Goal: Transaction & Acquisition: Purchase product/service

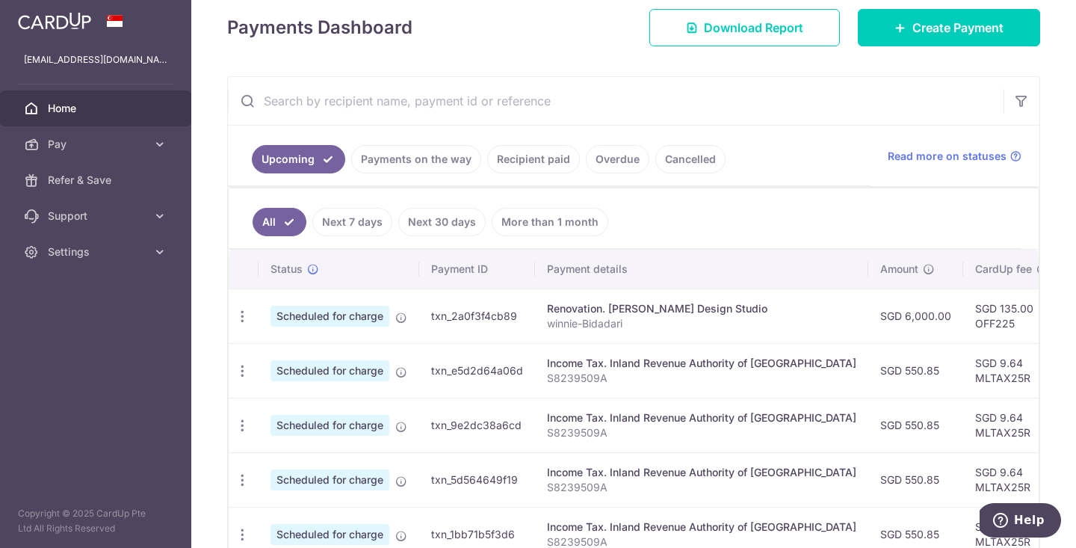
scroll to position [214, 0]
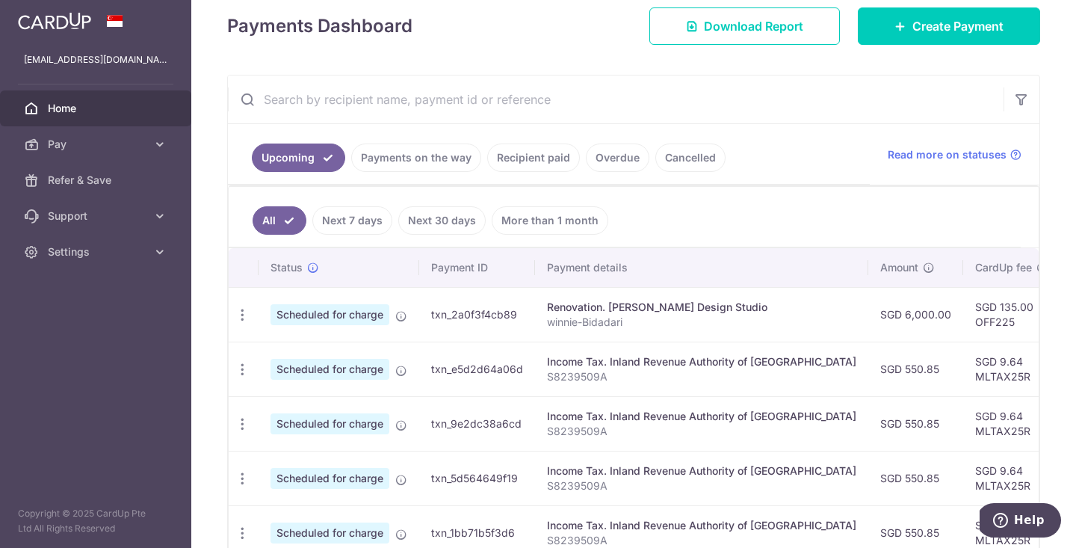
click at [436, 152] on link "Payments on the way" at bounding box center [416, 157] width 130 height 28
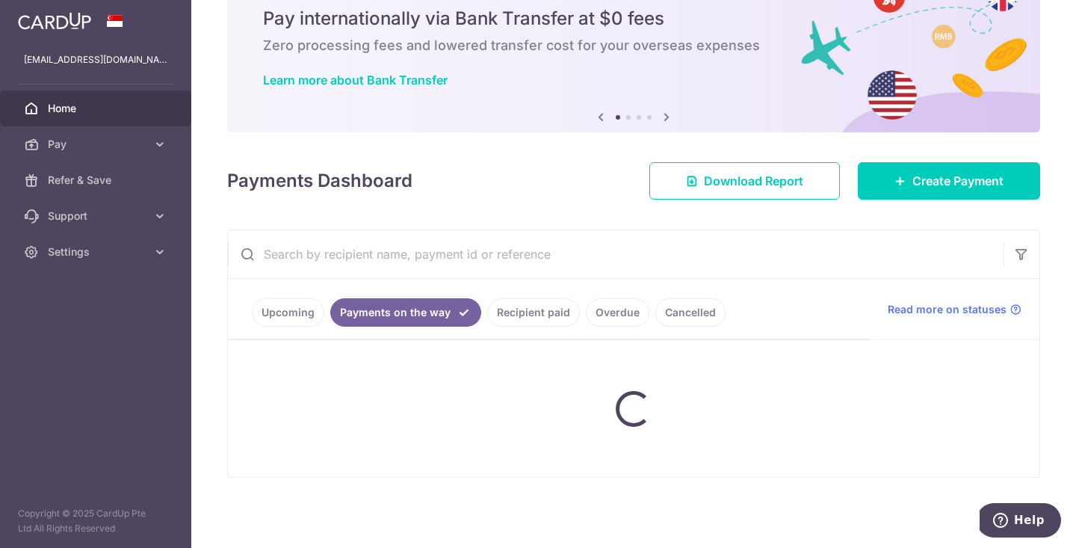
scroll to position [17, 0]
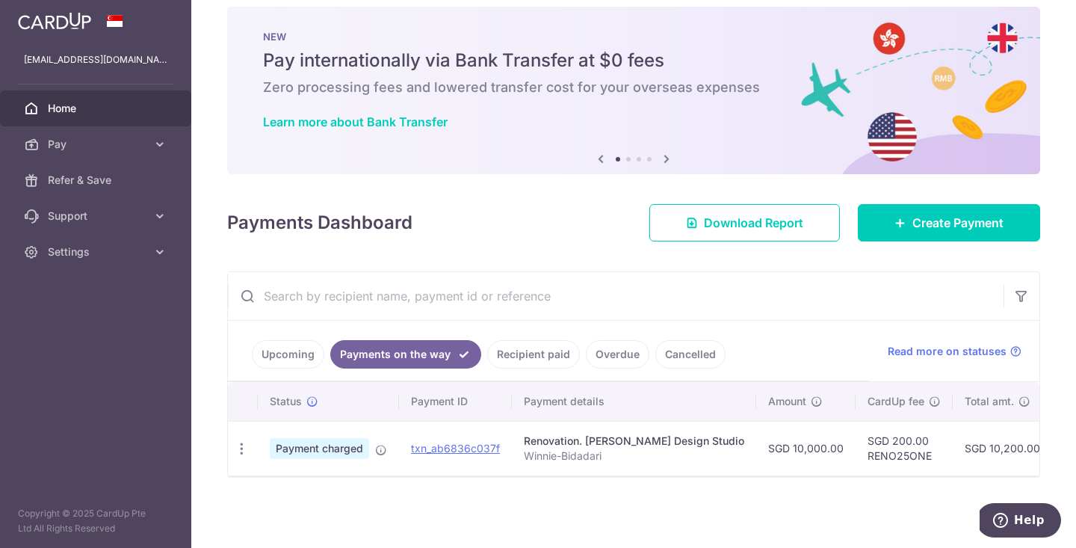
click at [302, 358] on link "Upcoming" at bounding box center [288, 354] width 72 height 28
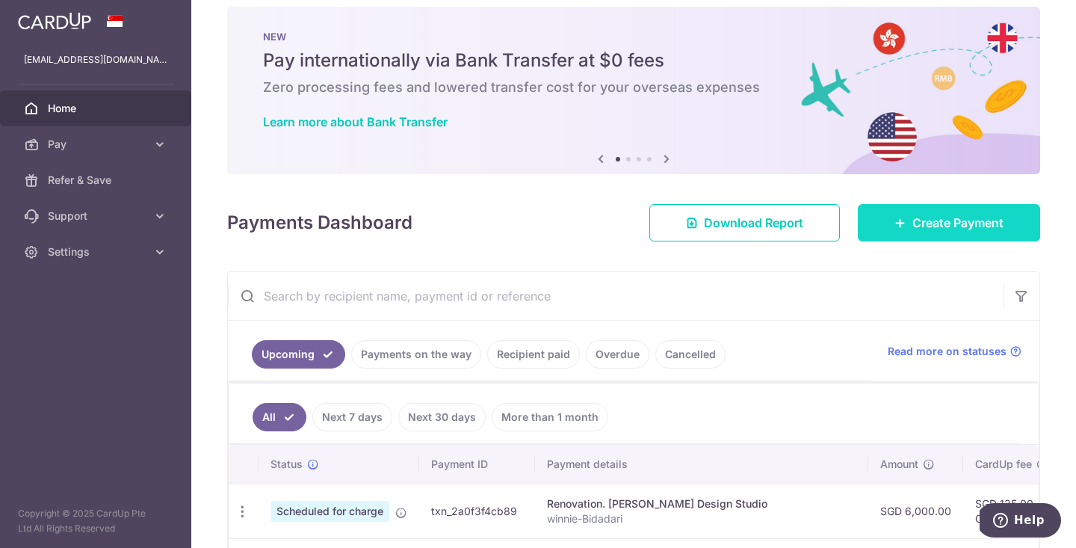
click at [927, 228] on span "Create Payment" at bounding box center [957, 223] width 91 height 18
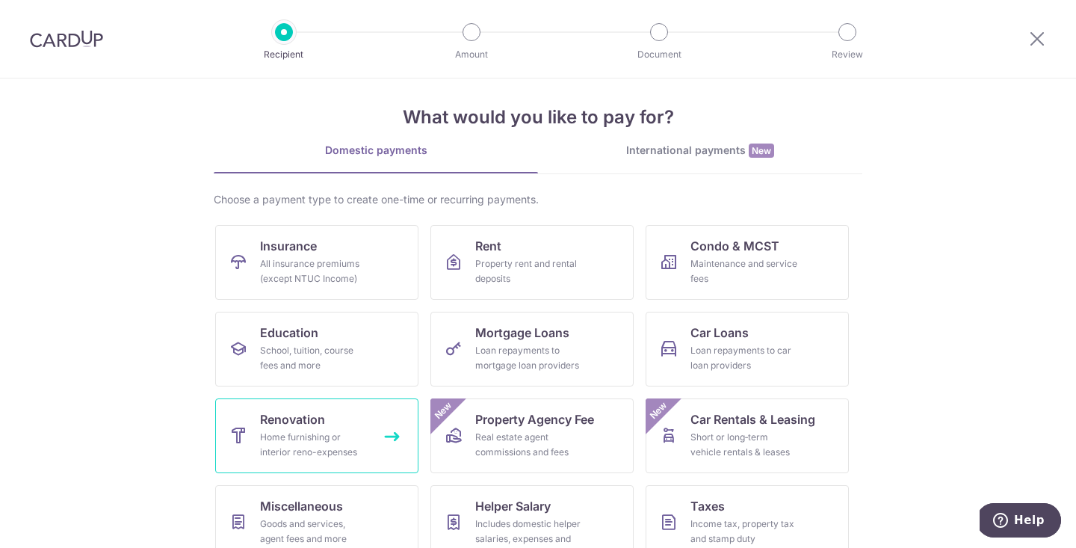
scroll to position [12, 0]
click at [277, 448] on div "Home furnishing or interior reno-expenses" at bounding box center [314, 443] width 108 height 30
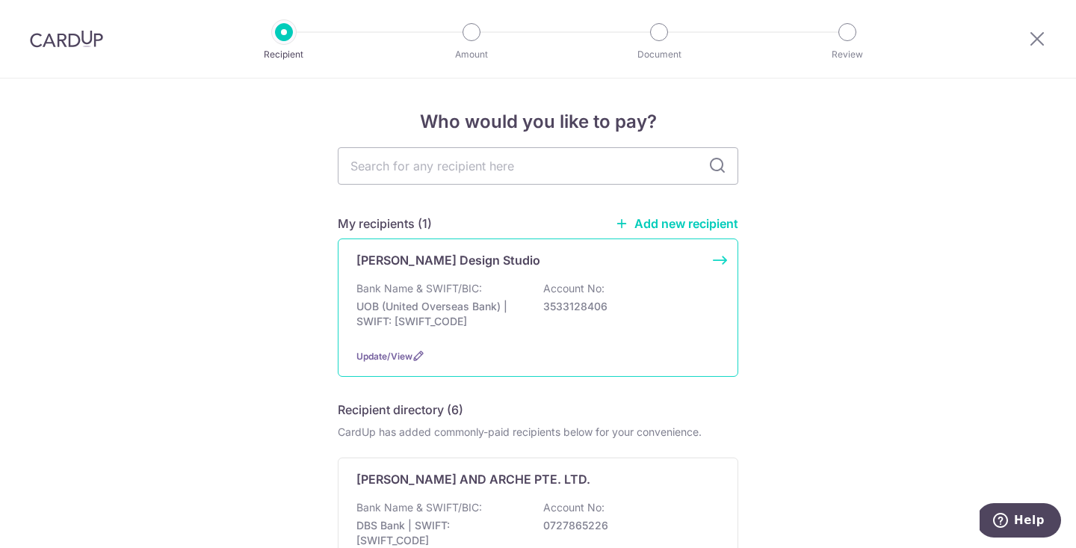
click at [495, 294] on div "Bank Name & SWIFT/BIC: UOB (United Overseas Bank) | SWIFT: UOVBSGSGXXX Account …" at bounding box center [537, 308] width 363 height 55
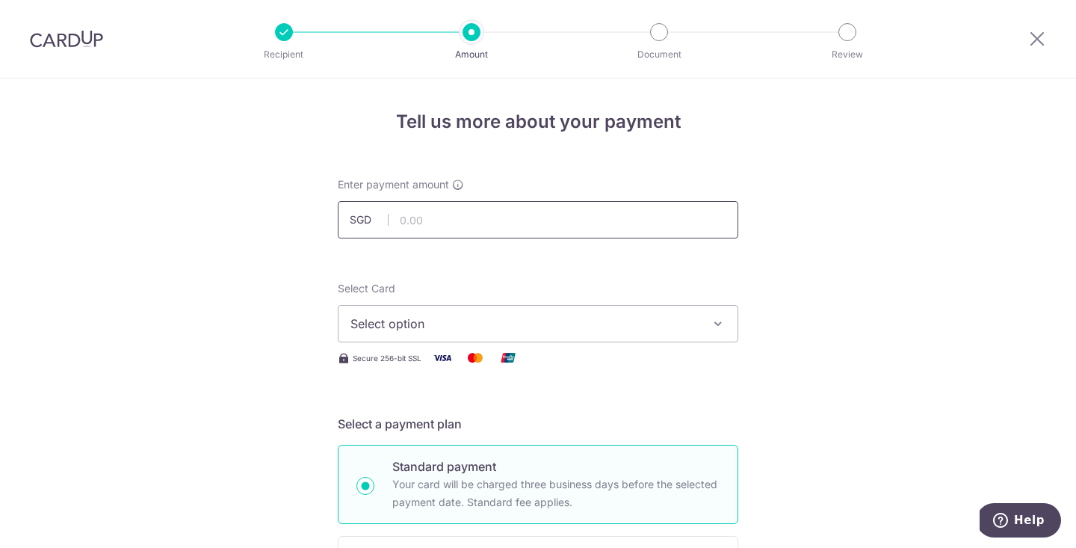
click at [509, 228] on input "text" at bounding box center [538, 219] width 400 height 37
type input "10,000.00"
click at [463, 336] on button "Select option" at bounding box center [538, 323] width 400 height 37
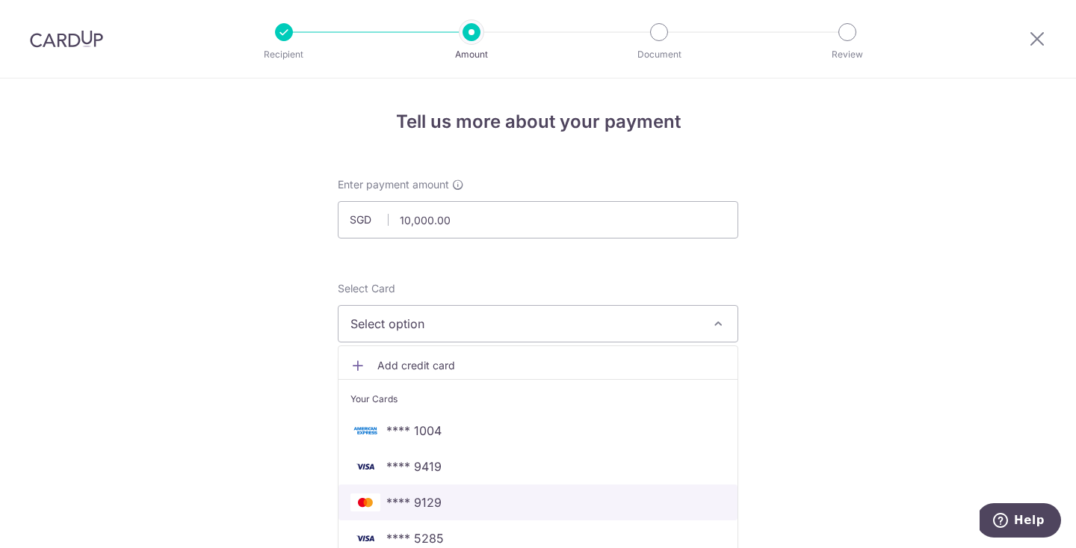
click at [448, 502] on span "**** 9129" at bounding box center [537, 502] width 375 height 18
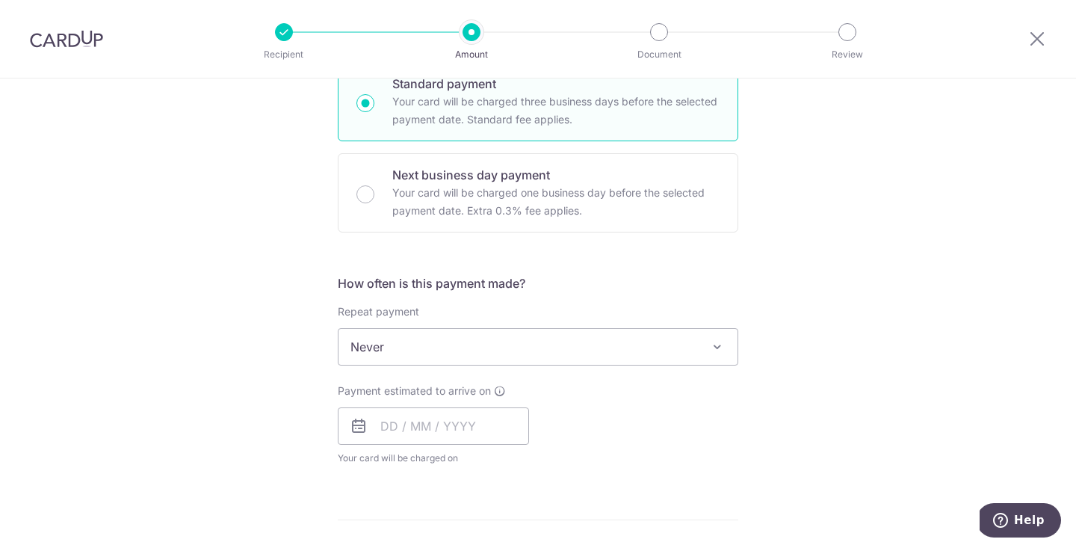
scroll to position [407, 0]
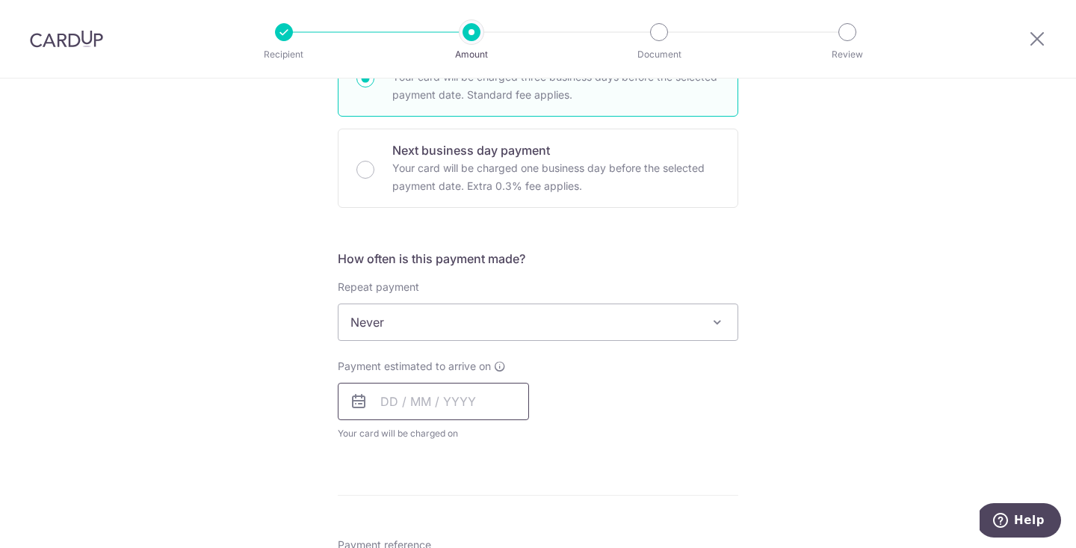
click at [396, 398] on input "text" at bounding box center [433, 401] width 191 height 37
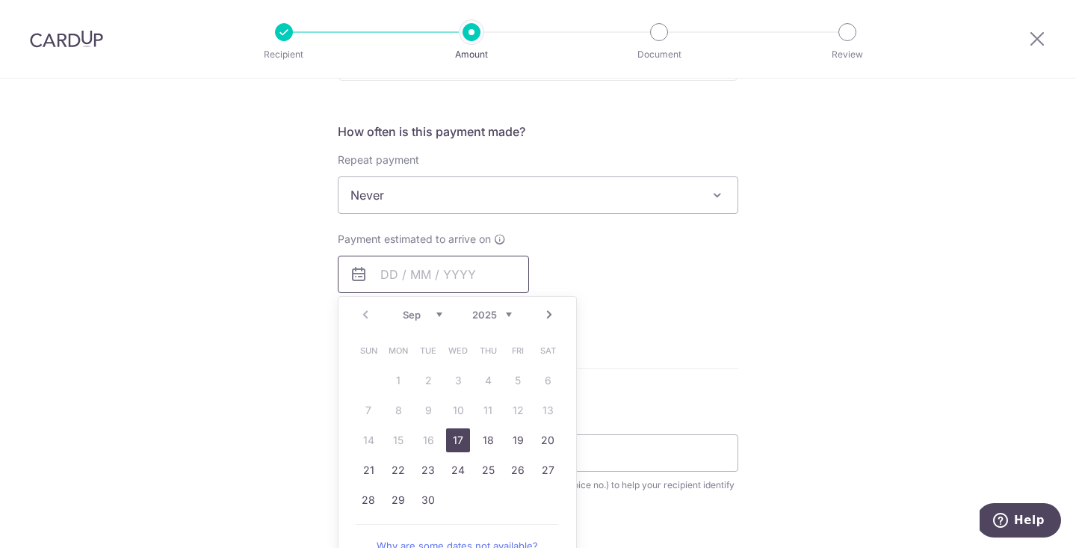
scroll to position [533, 0]
click at [457, 436] on link "17" at bounding box center [458, 441] width 24 height 24
type input "[DATE]"
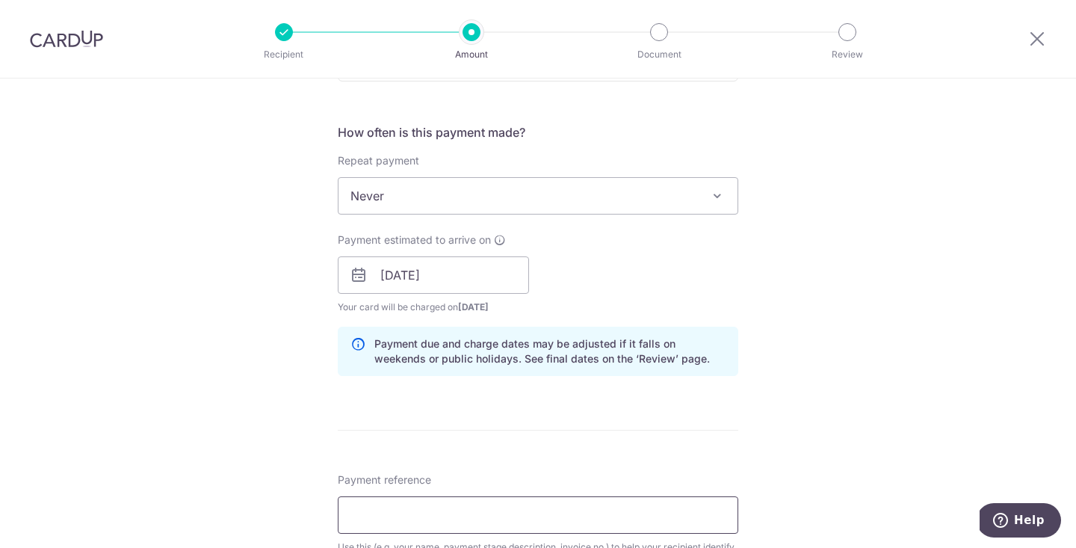
click at [412, 506] on input "Payment reference" at bounding box center [538, 514] width 400 height 37
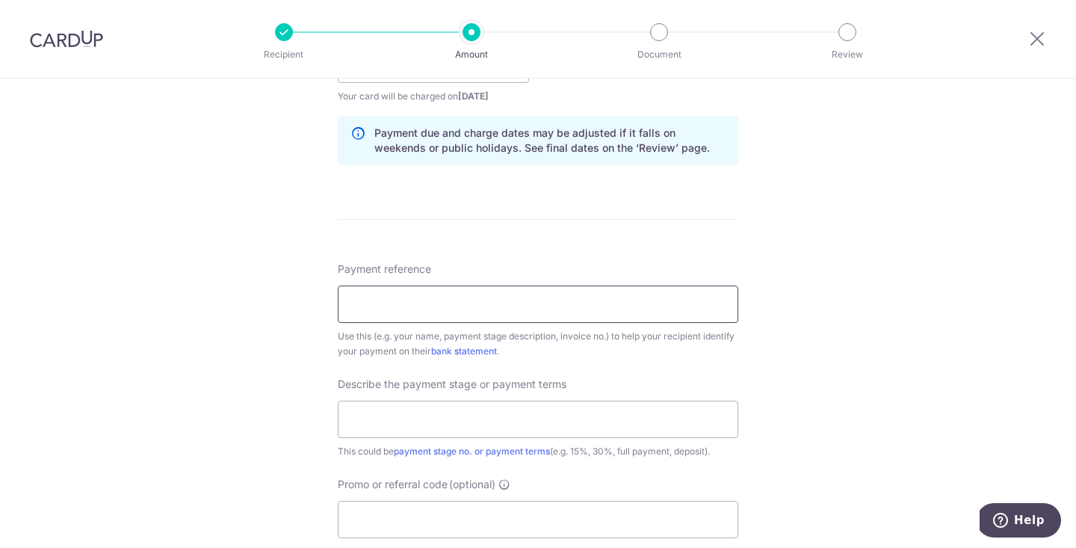
scroll to position [751, 0]
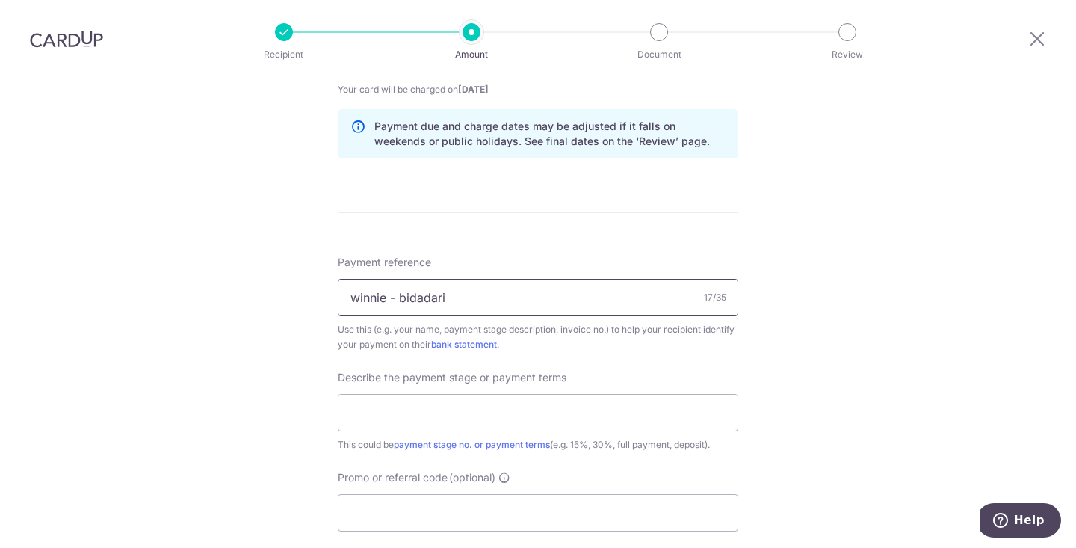
type input "winnie - bidadari"
type input "2nd 3rd payment"
click at [413, 495] on input "Promo or referral code (optional)" at bounding box center [538, 512] width 400 height 37
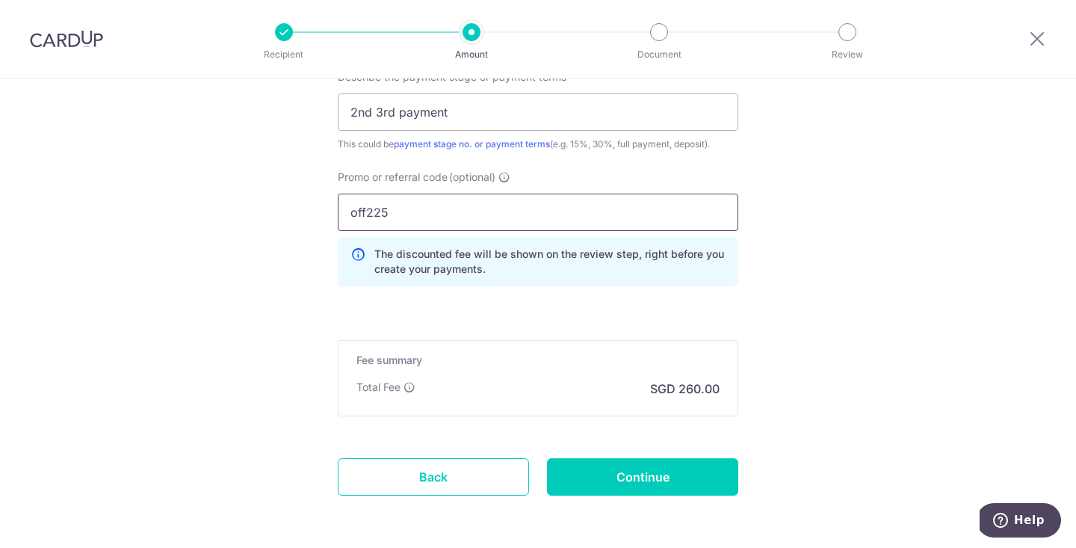
scroll to position [1073, 0]
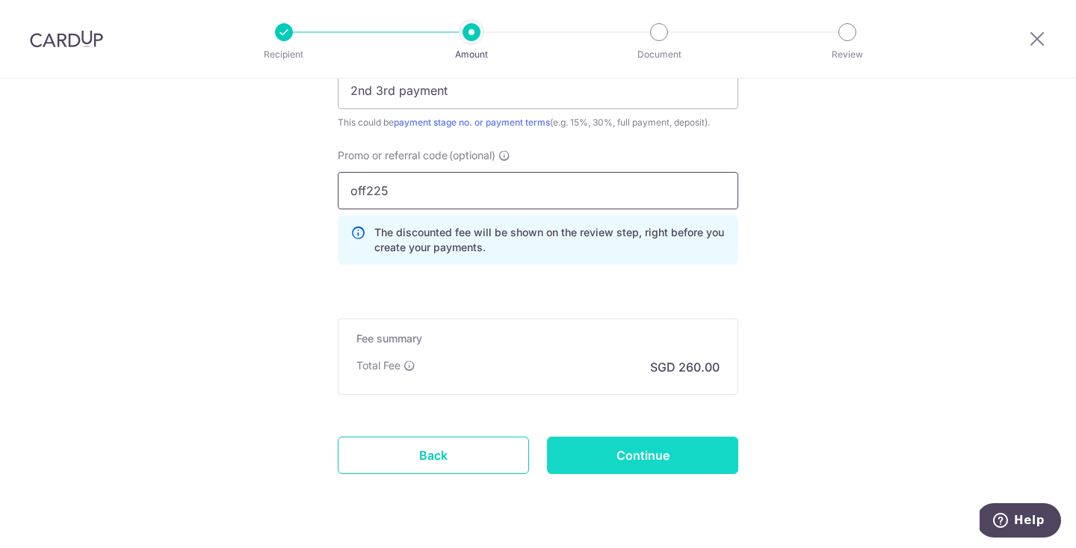
type input "off225"
click at [597, 466] on input "Continue" at bounding box center [642, 454] width 191 height 37
type input "Create Schedule"
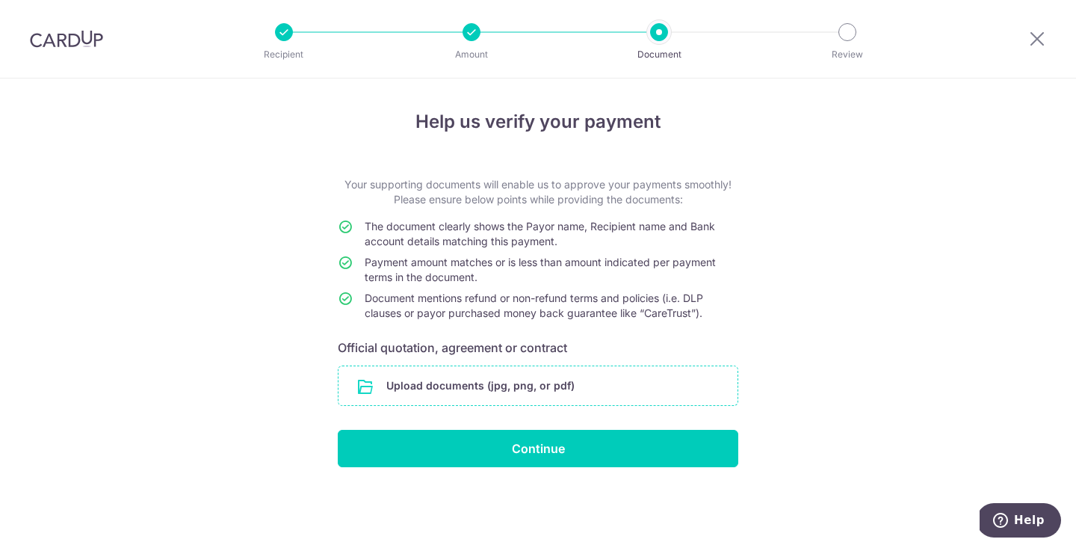
click at [583, 386] on input "file" at bounding box center [537, 385] width 399 height 39
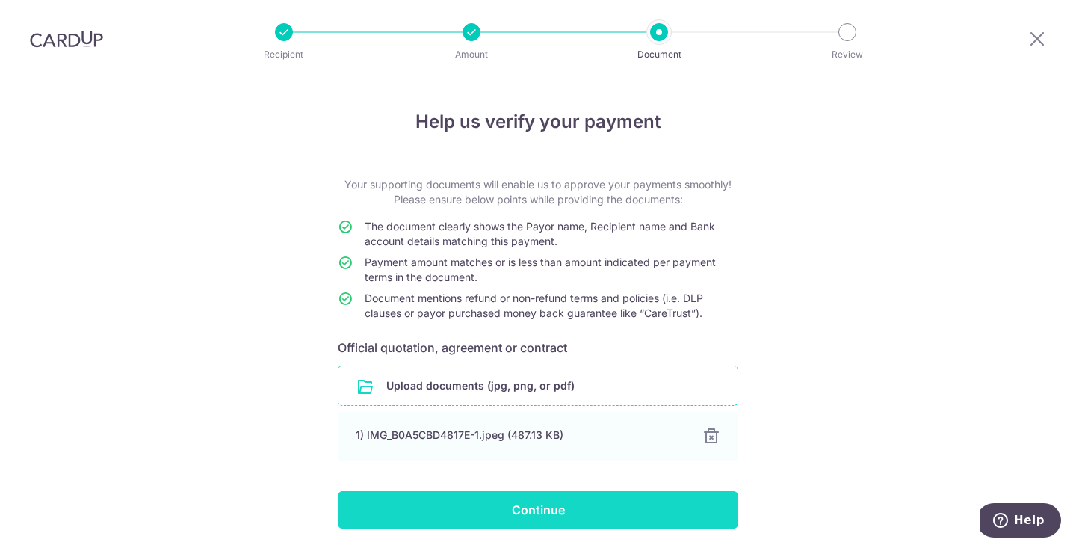
click at [575, 509] on input "Continue" at bounding box center [538, 509] width 400 height 37
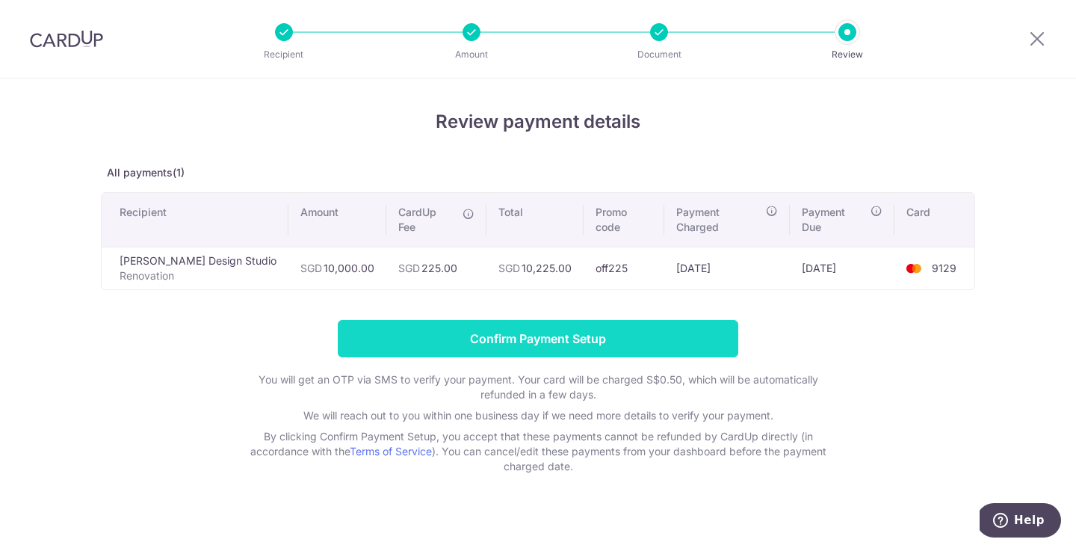
click at [679, 322] on input "Confirm Payment Setup" at bounding box center [538, 338] width 400 height 37
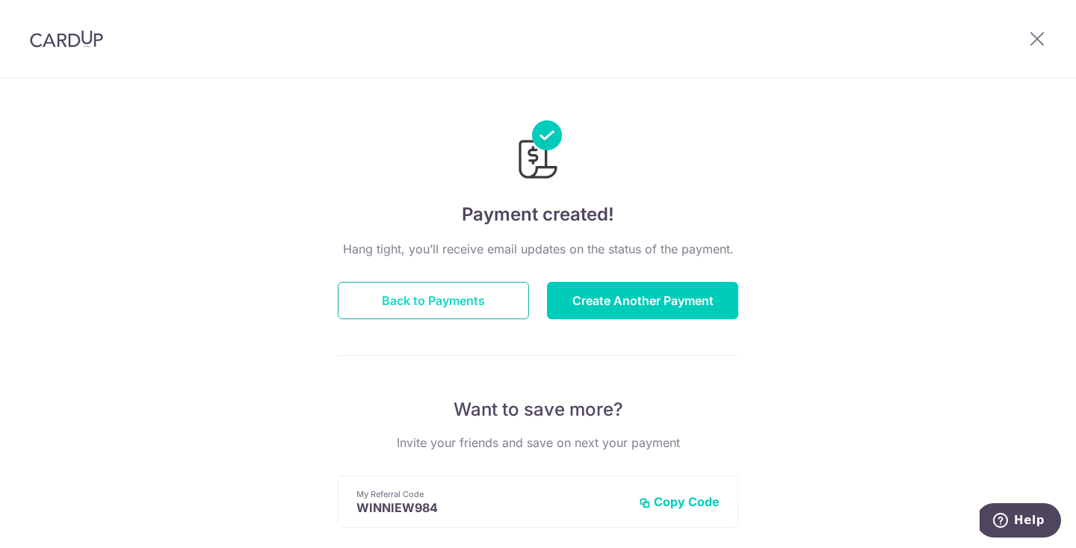
click at [451, 300] on button "Back to Payments" at bounding box center [433, 300] width 191 height 37
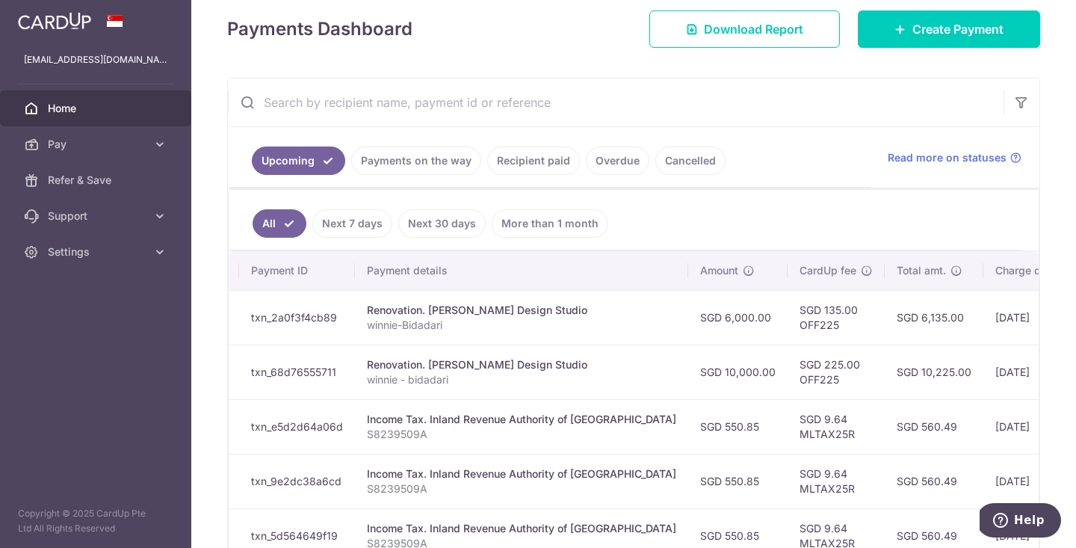
scroll to position [0, 67]
